Goal: Use online tool/utility

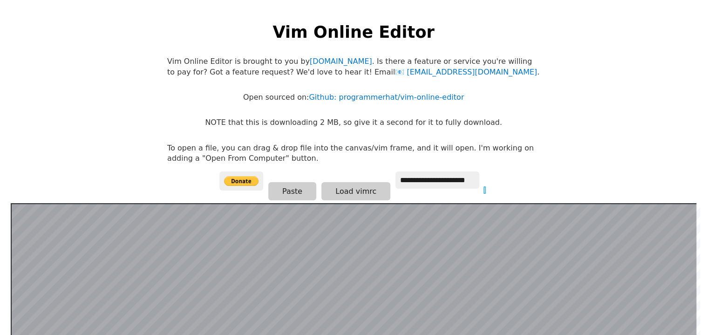
scroll to position [192, 0]
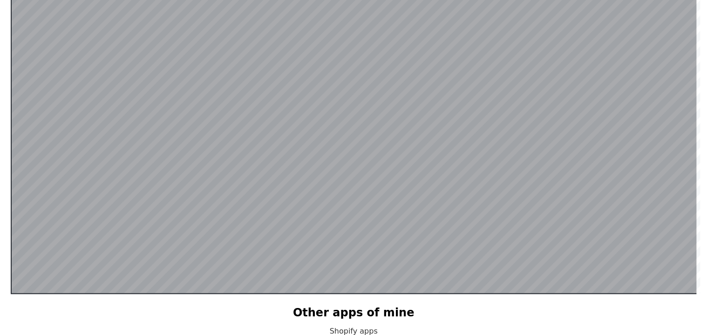
scroll to position [179, 0]
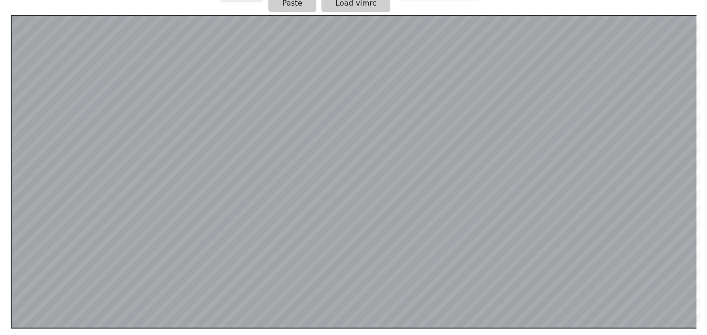
scroll to position [189, 0]
